Goal: Task Accomplishment & Management: Complete application form

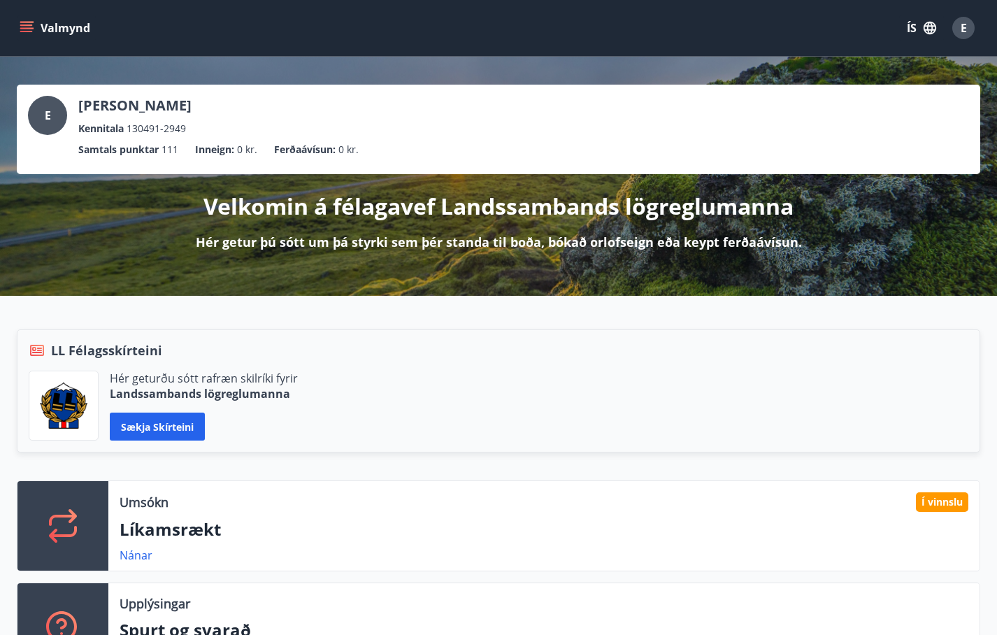
click at [34, 29] on button "Valmynd" at bounding box center [56, 27] width 79 height 25
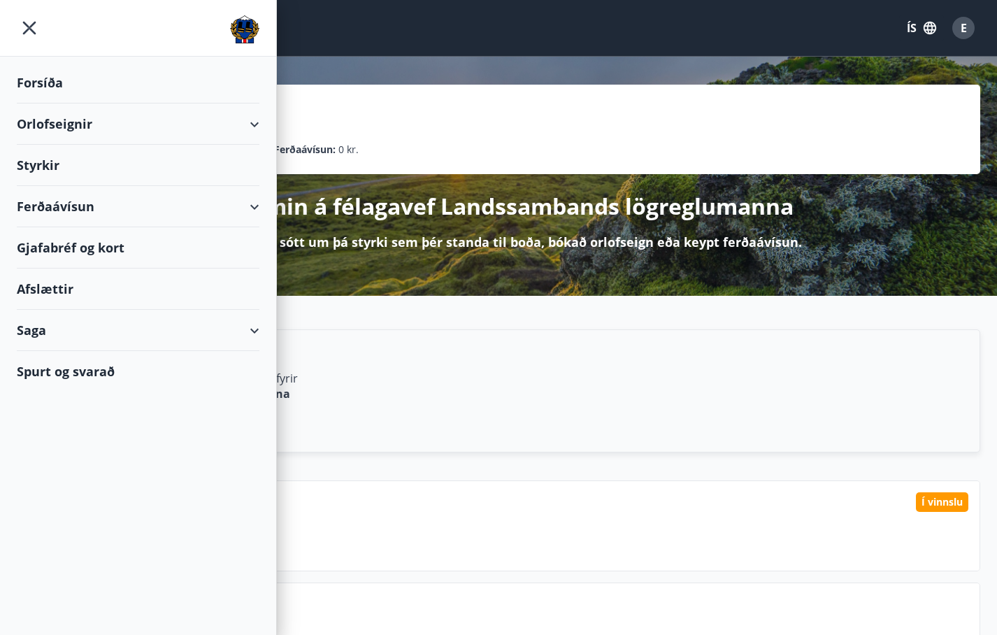
click at [55, 122] on div "Orlofseignir" at bounding box center [138, 123] width 243 height 41
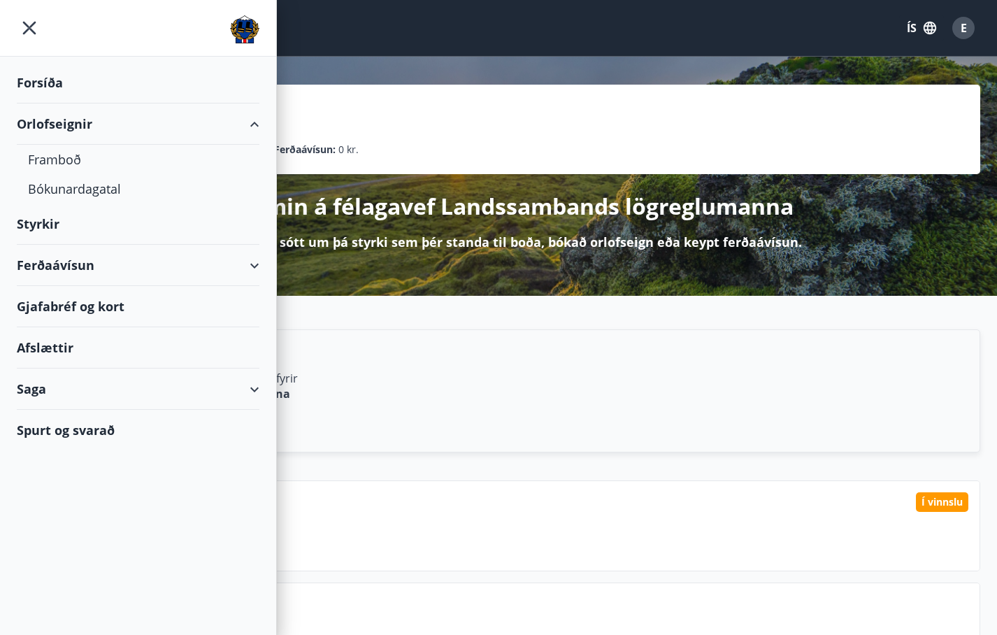
click at [31, 103] on div "Styrkir" at bounding box center [138, 82] width 243 height 41
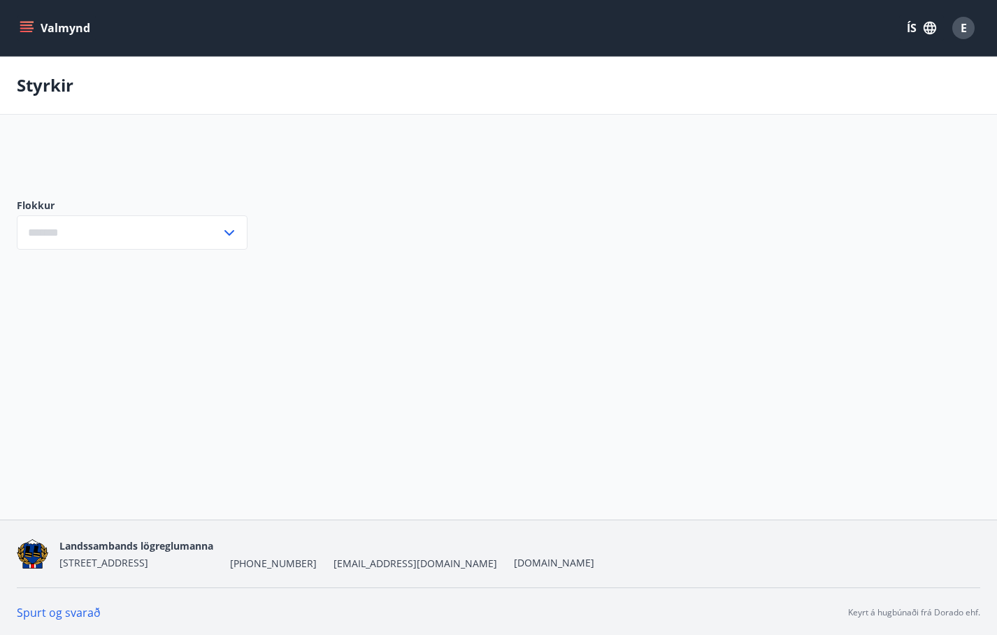
type input "***"
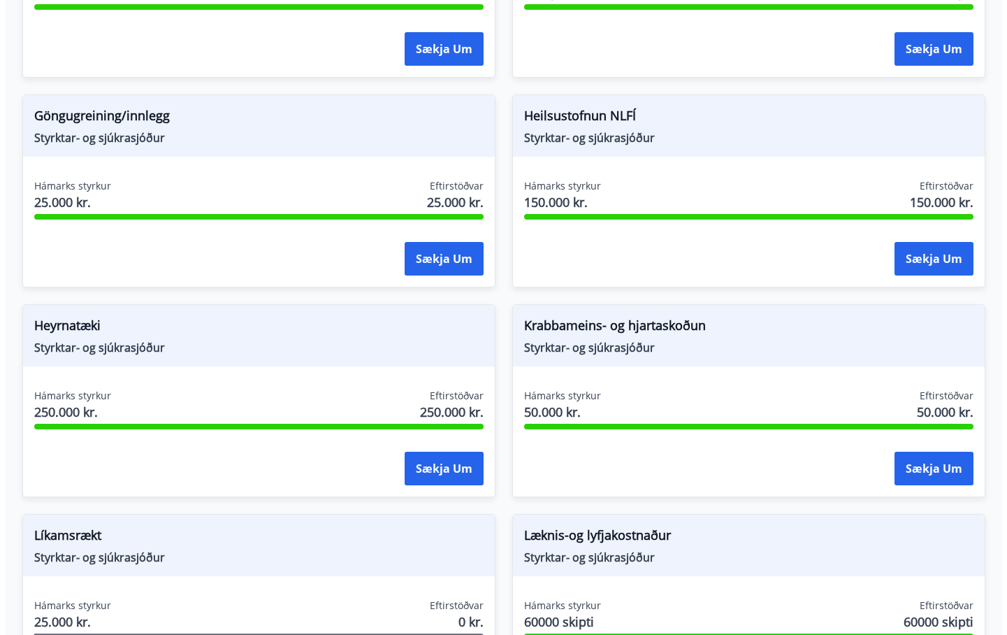
scroll to position [839, 0]
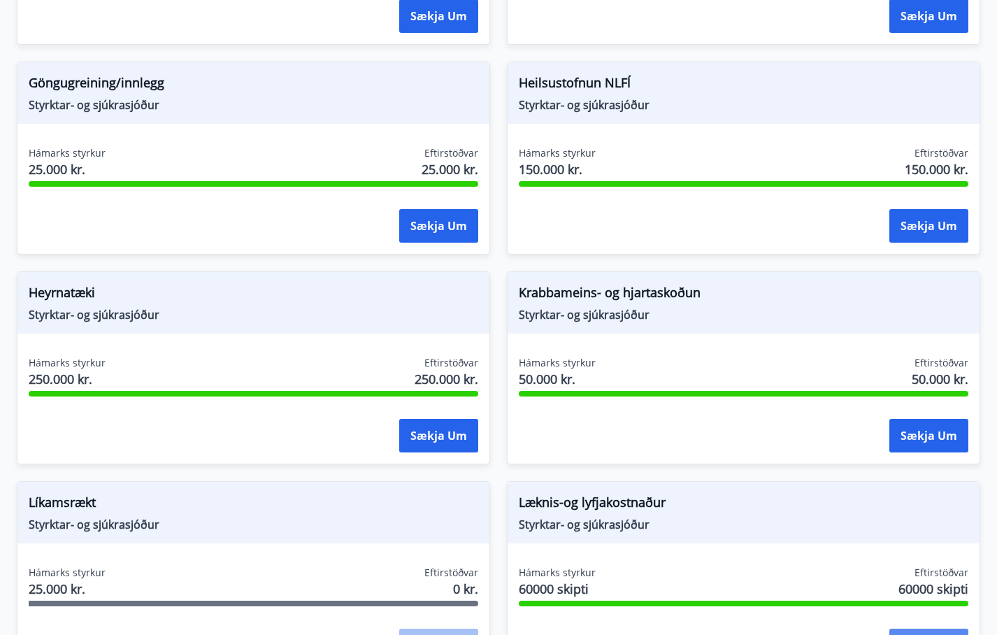
click at [921, 628] on button "Sækja um" at bounding box center [928, 645] width 79 height 34
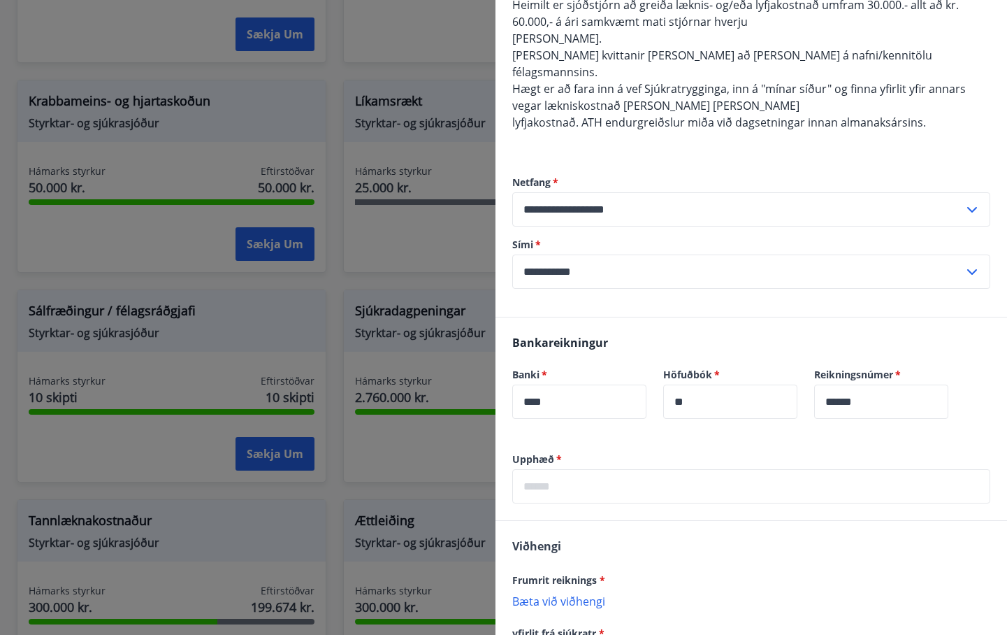
scroll to position [210, 0]
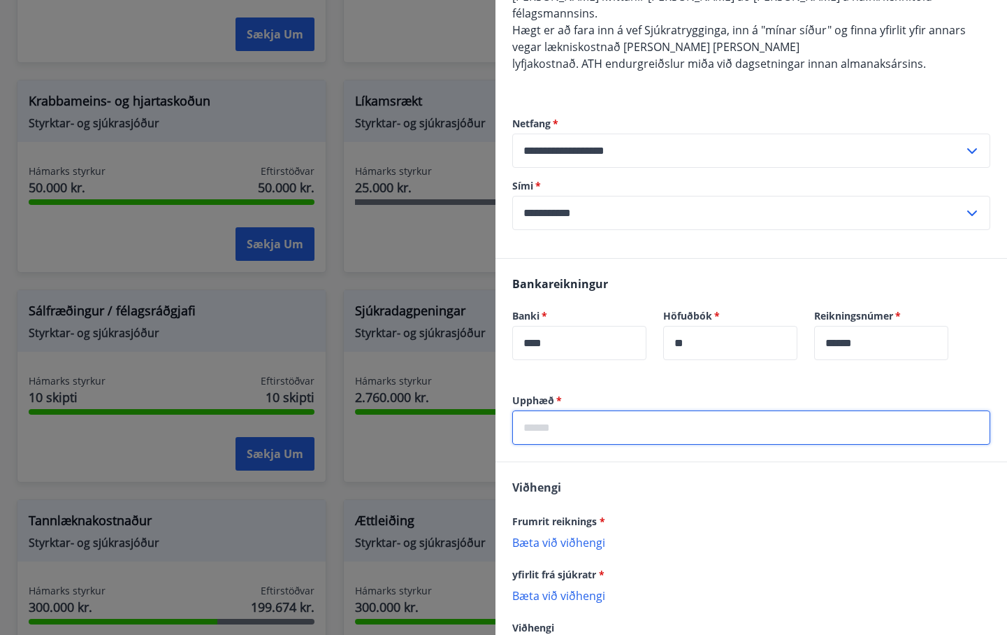
click at [585, 410] on input "text" at bounding box center [751, 427] width 478 height 34
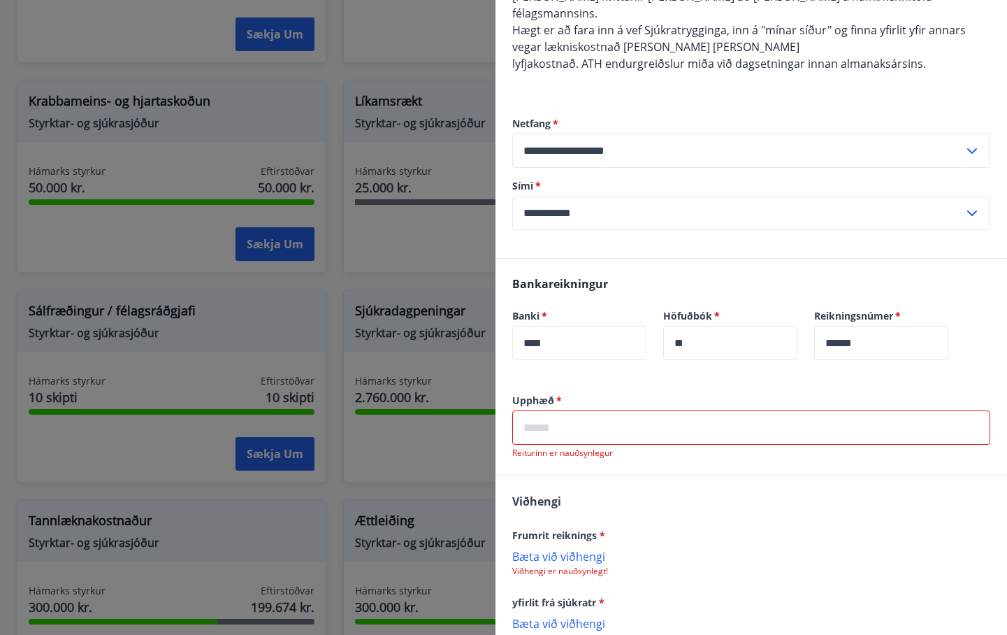
click at [583, 421] on input "text" at bounding box center [751, 427] width 478 height 34
paste input "*****"
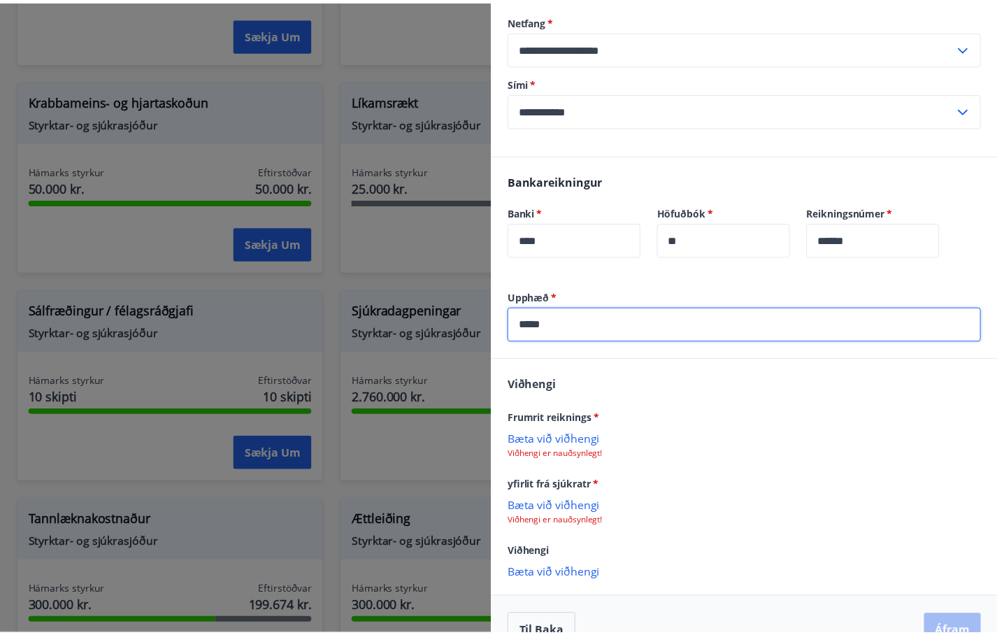
scroll to position [328, 0]
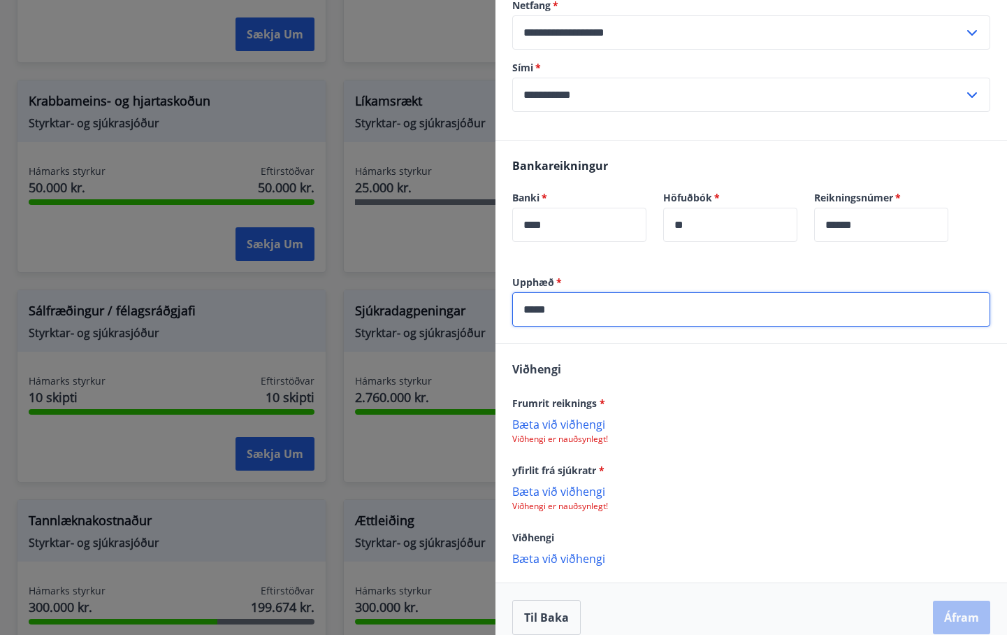
type input "*****"
click at [389, 261] on div at bounding box center [503, 317] width 1007 height 635
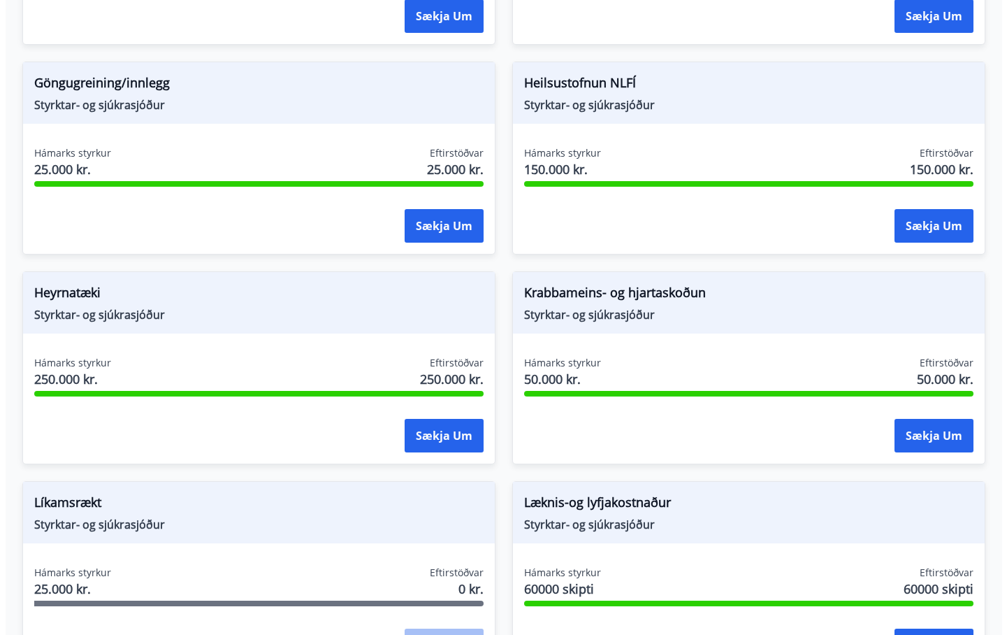
scroll to position [0, 0]
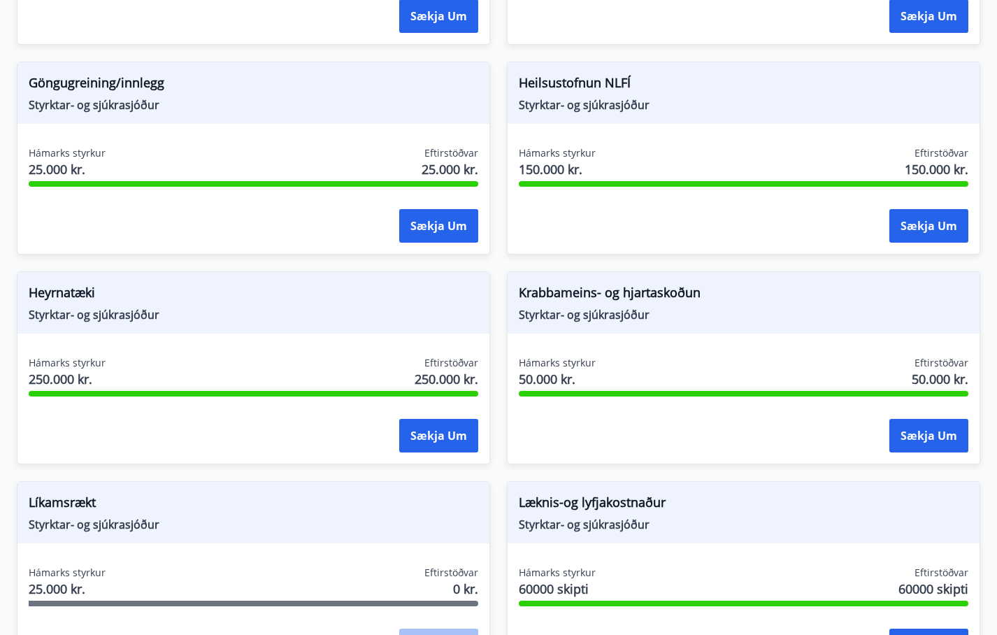
click at [941, 565] on div "Hámarks styrkur 60000 skipti Eftirstöðvar 60000 skipti Sækja um" at bounding box center [743, 616] width 472 height 102
click at [930, 628] on button "Sækja um" at bounding box center [928, 645] width 79 height 34
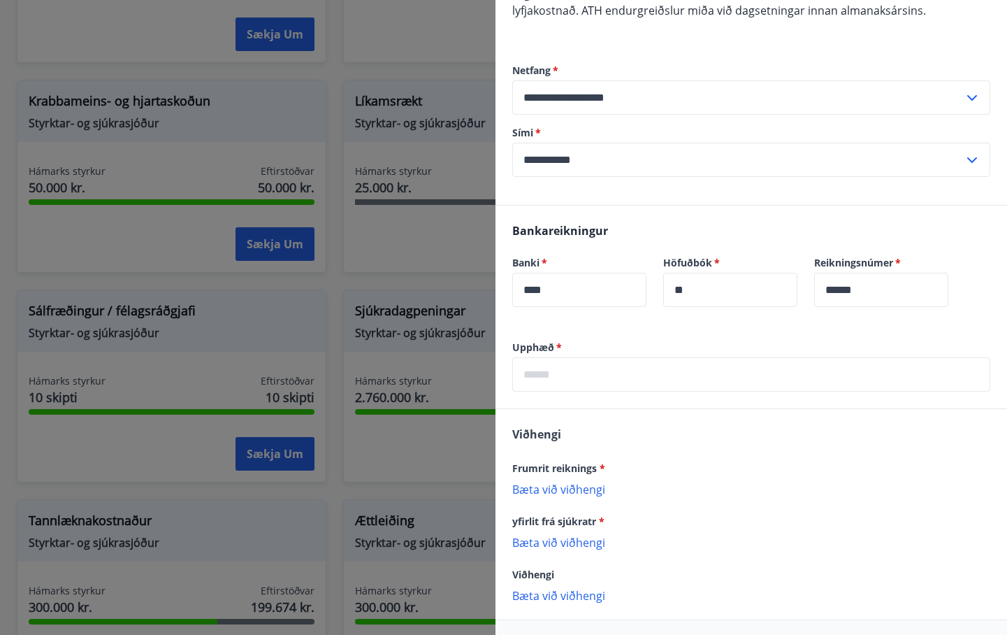
scroll to position [280, 0]
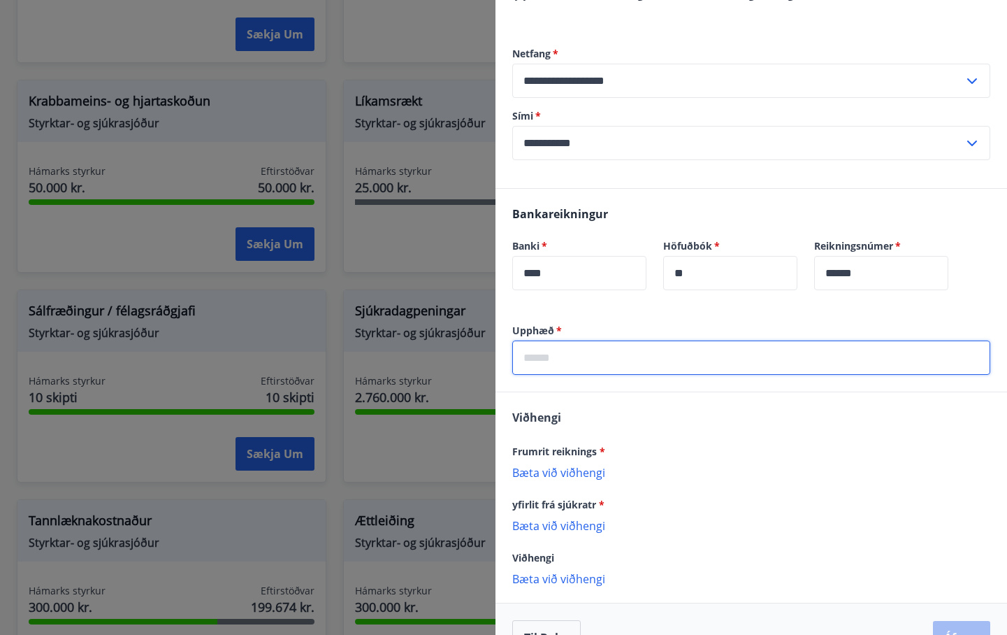
click at [598, 340] on input "text" at bounding box center [751, 357] width 478 height 34
paste input "*****"
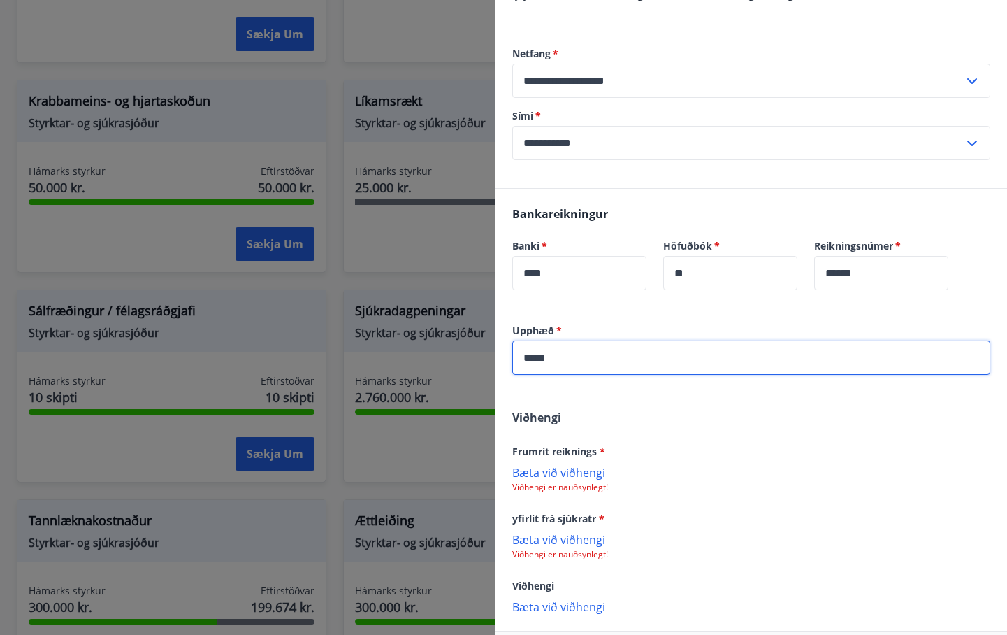
type input "*****"
click at [559, 465] on p "Bæta við viðhengi" at bounding box center [751, 472] width 478 height 14
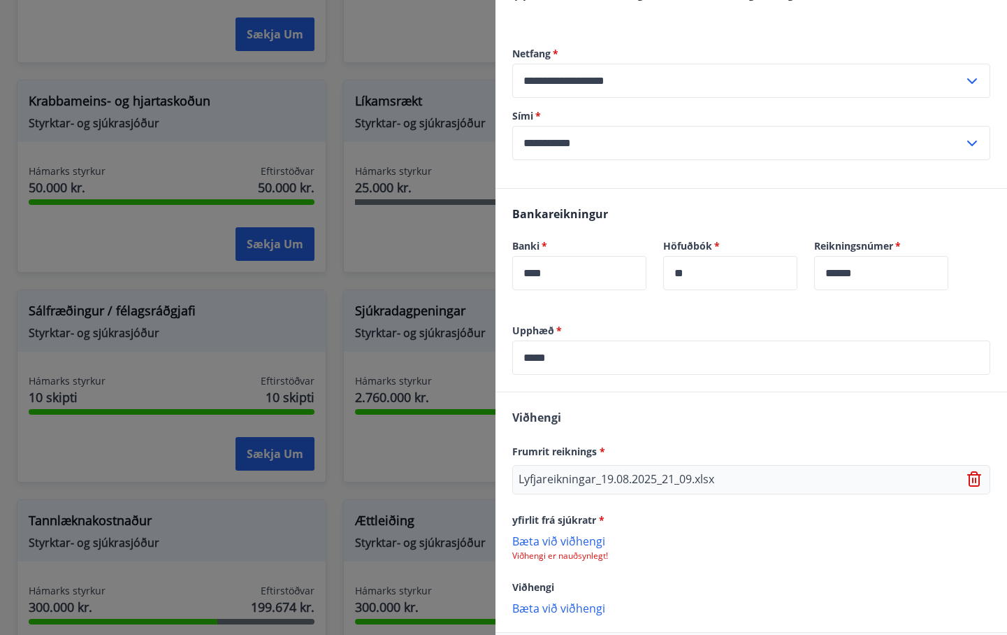
click at [572, 533] on p "Bæta við viðhengi" at bounding box center [751, 540] width 478 height 14
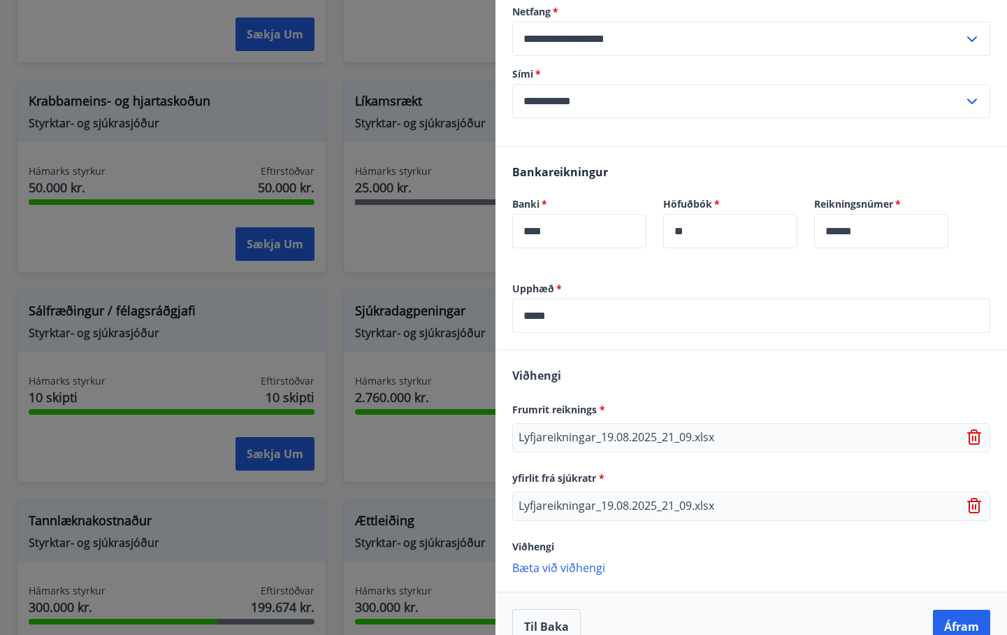
scroll to position [331, 0]
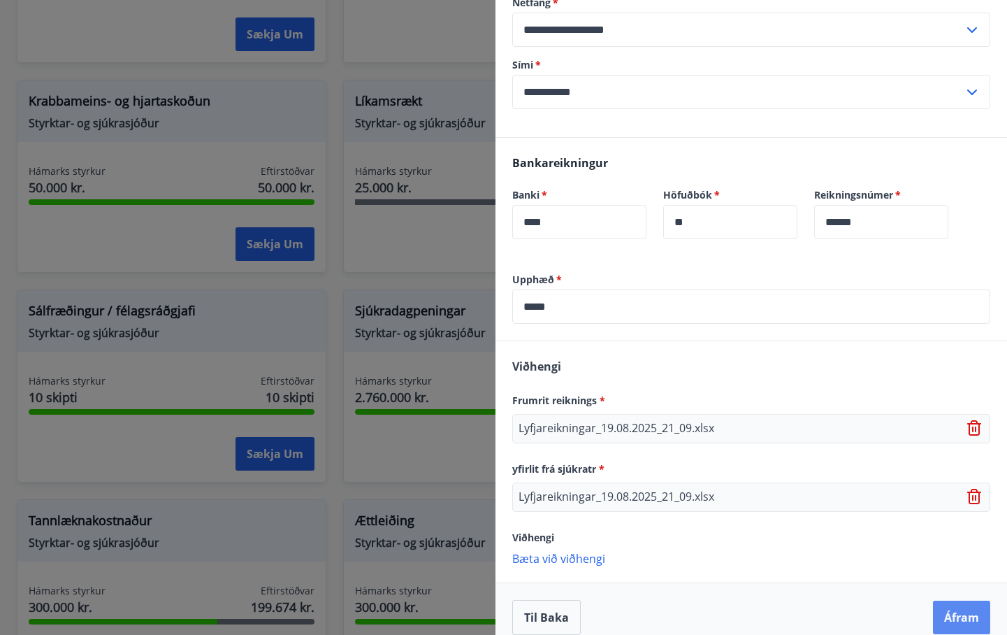
click at [950, 600] on button "Áfram" at bounding box center [961, 617] width 57 height 34
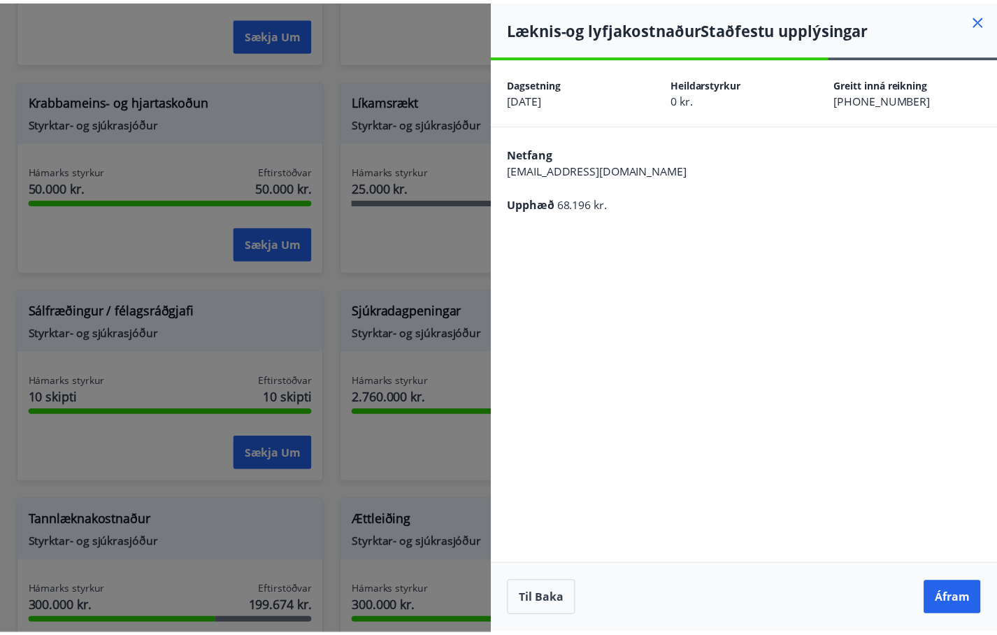
scroll to position [0, 0]
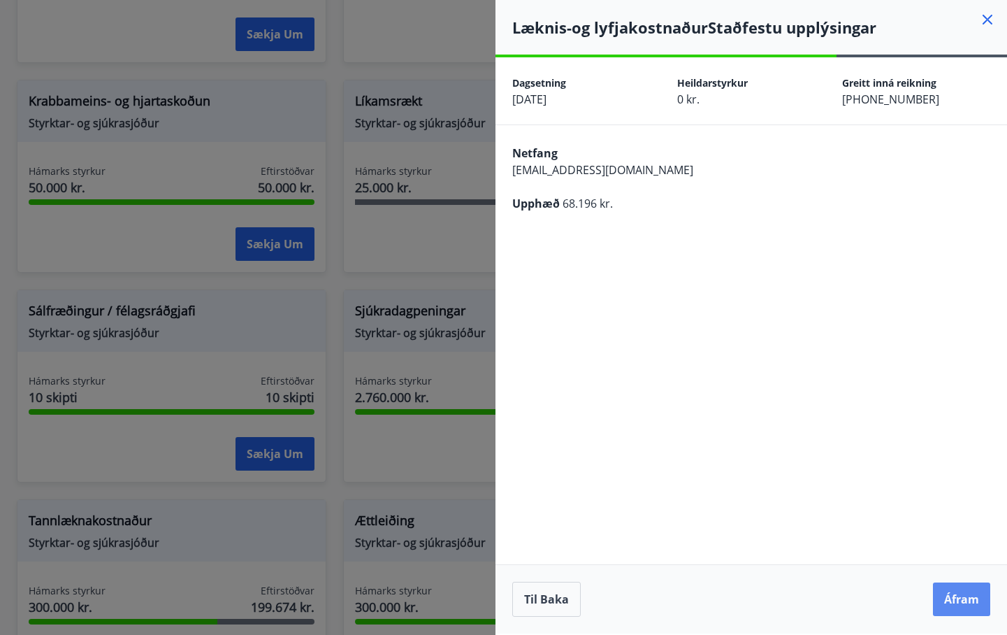
click at [971, 586] on button "Áfram" at bounding box center [961, 599] width 57 height 34
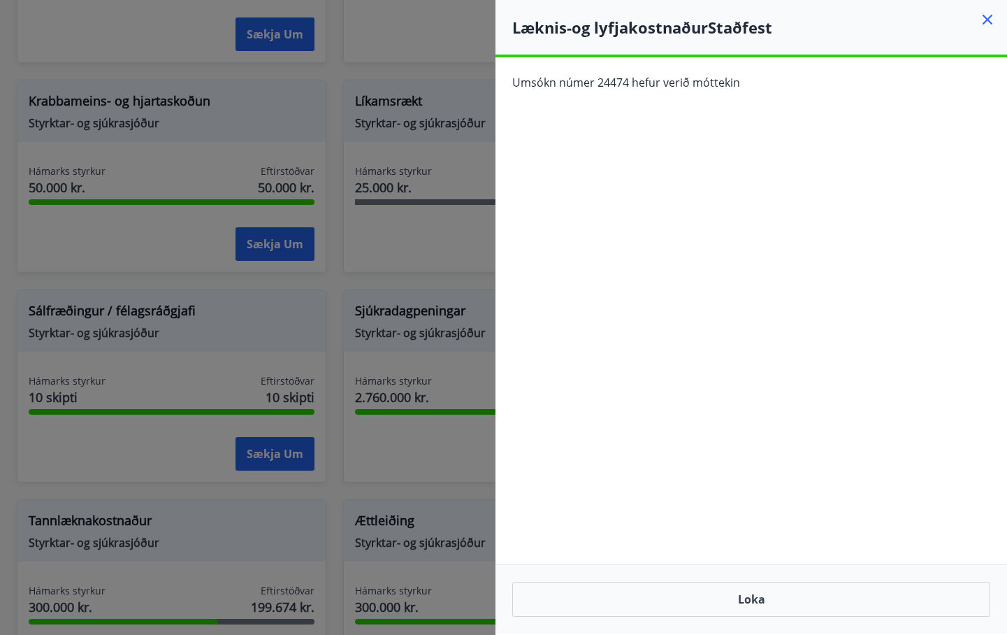
click at [988, 22] on icon at bounding box center [987, 19] width 17 height 17
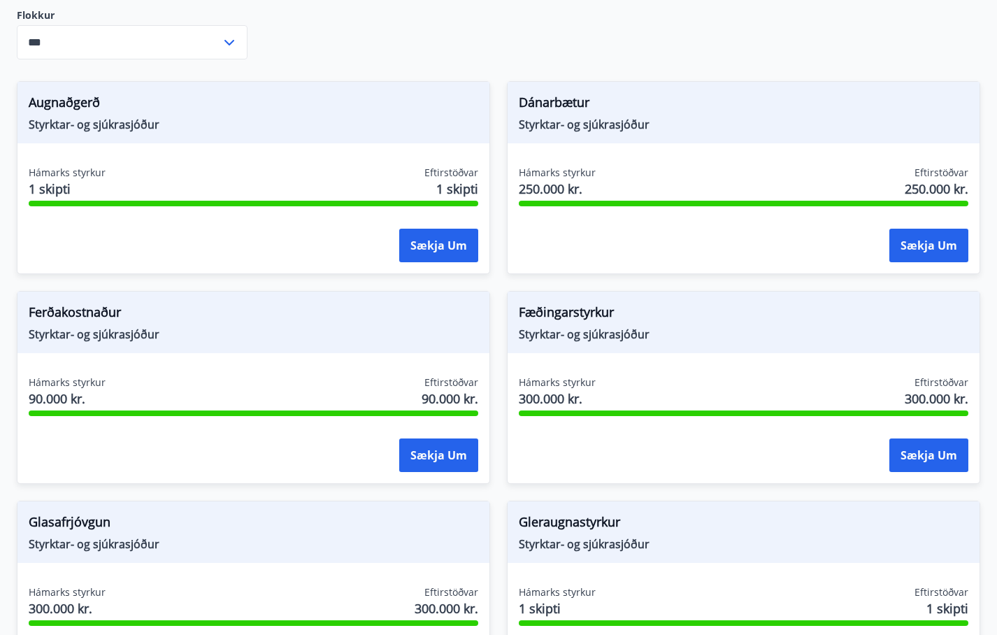
scroll to position [192, 0]
